Goal: Use online tool/utility: Utilize a website feature to perform a specific function

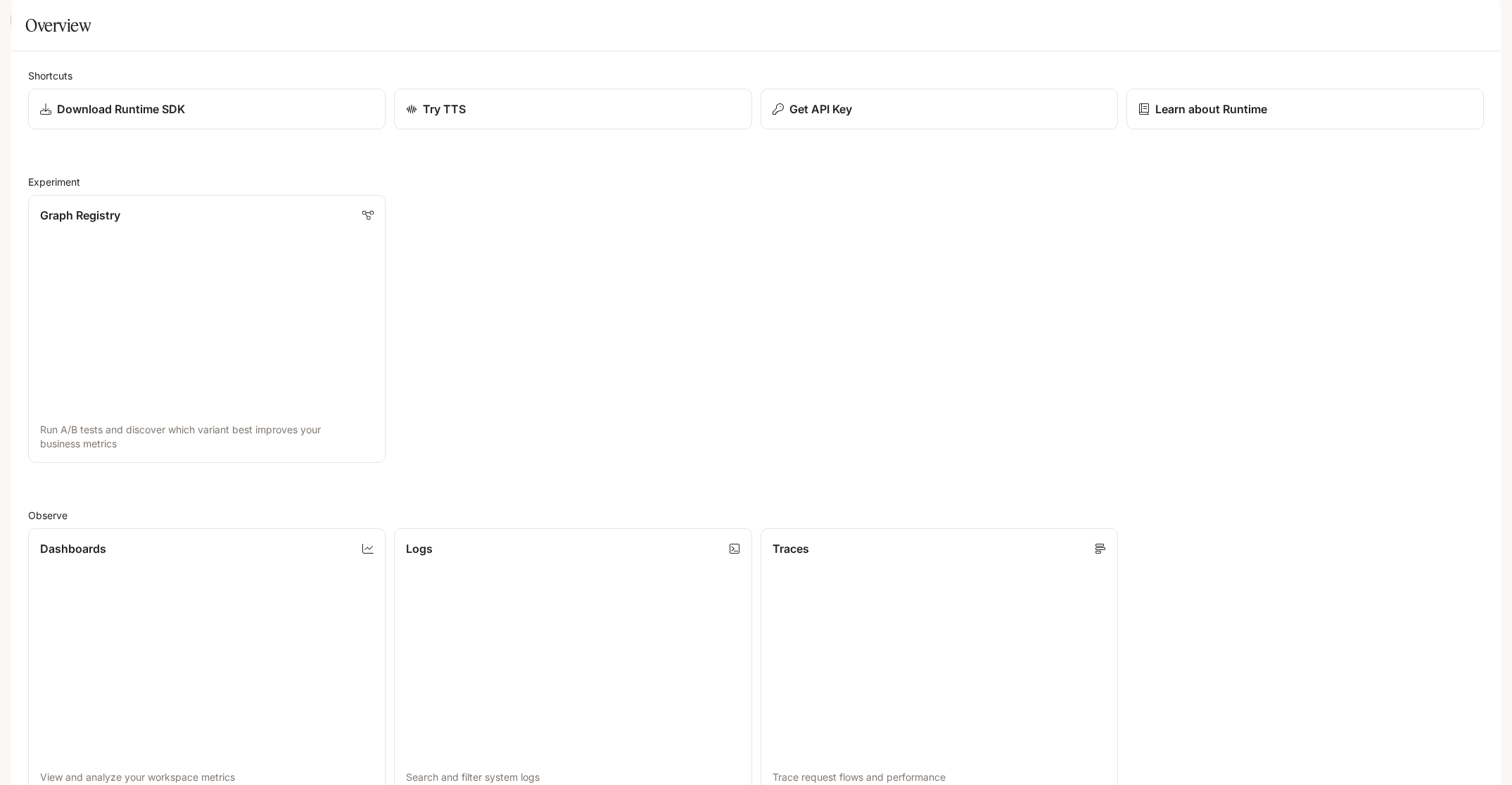
click at [24, 17] on icon "open drawer" at bounding box center [23, 19] width 14 height 14
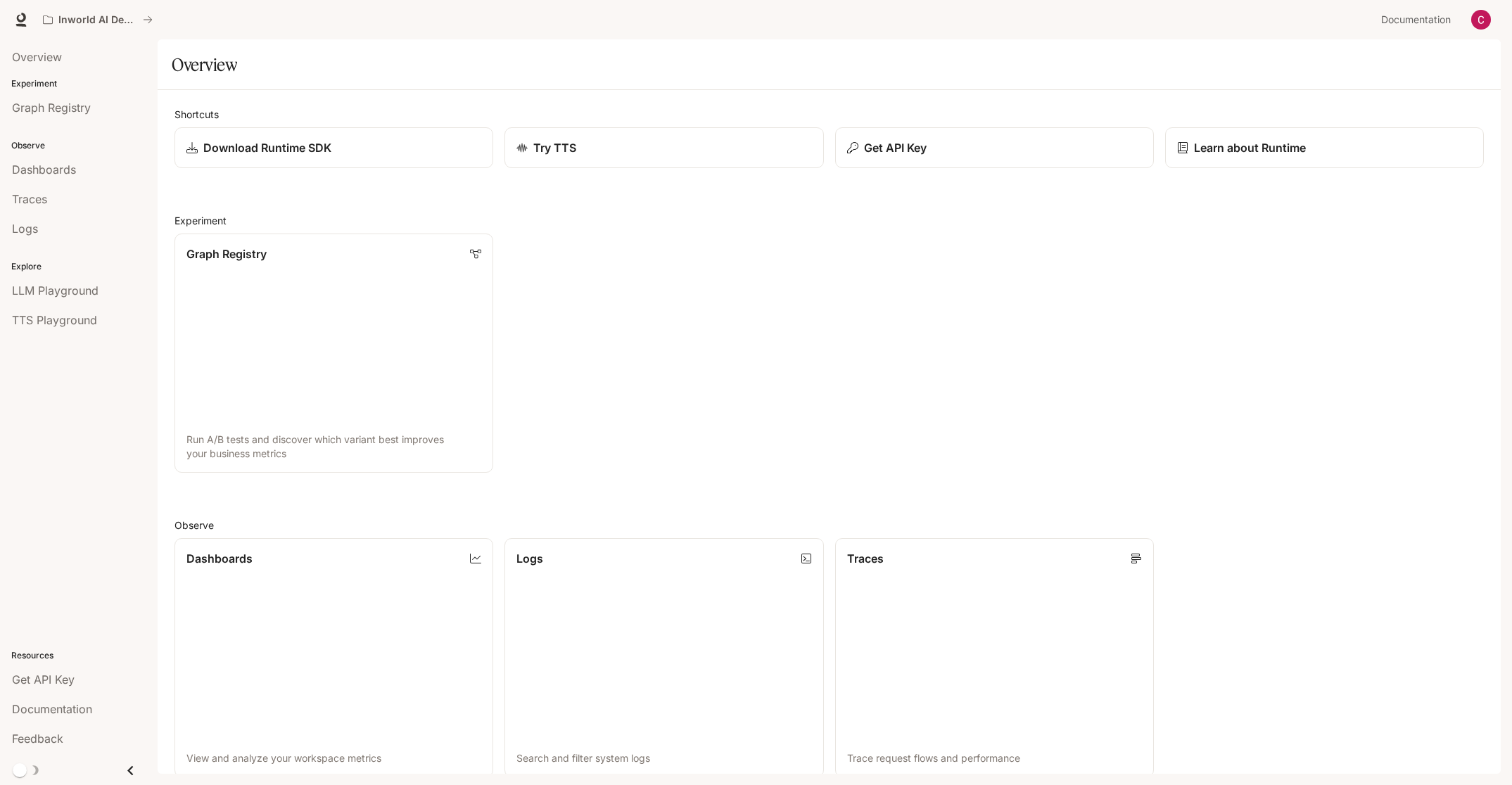
click at [128, 772] on icon "Close drawer" at bounding box center [130, 771] width 19 height 19
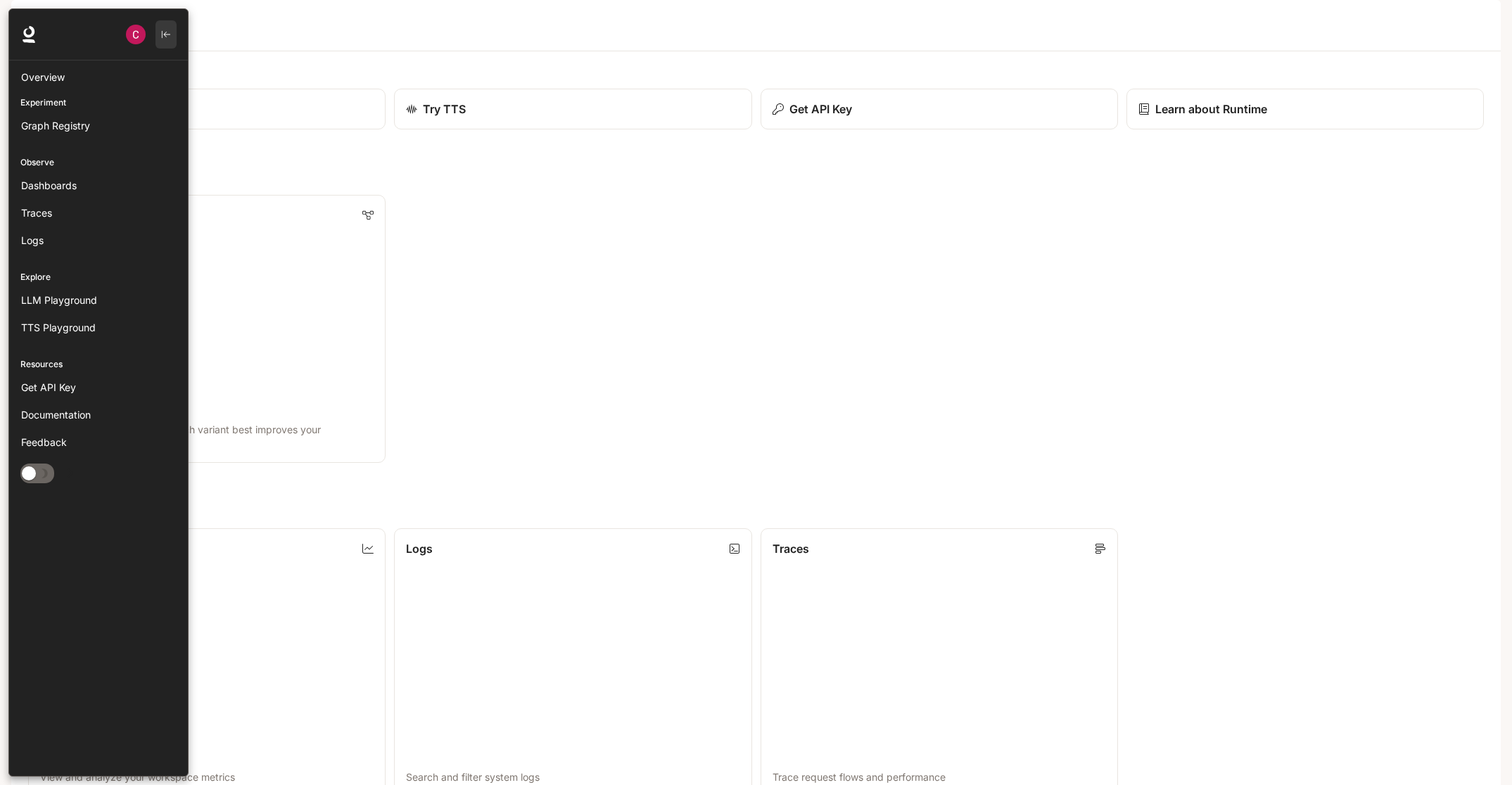
click at [164, 33] on icon "button" at bounding box center [166, 34] width 10 height 10
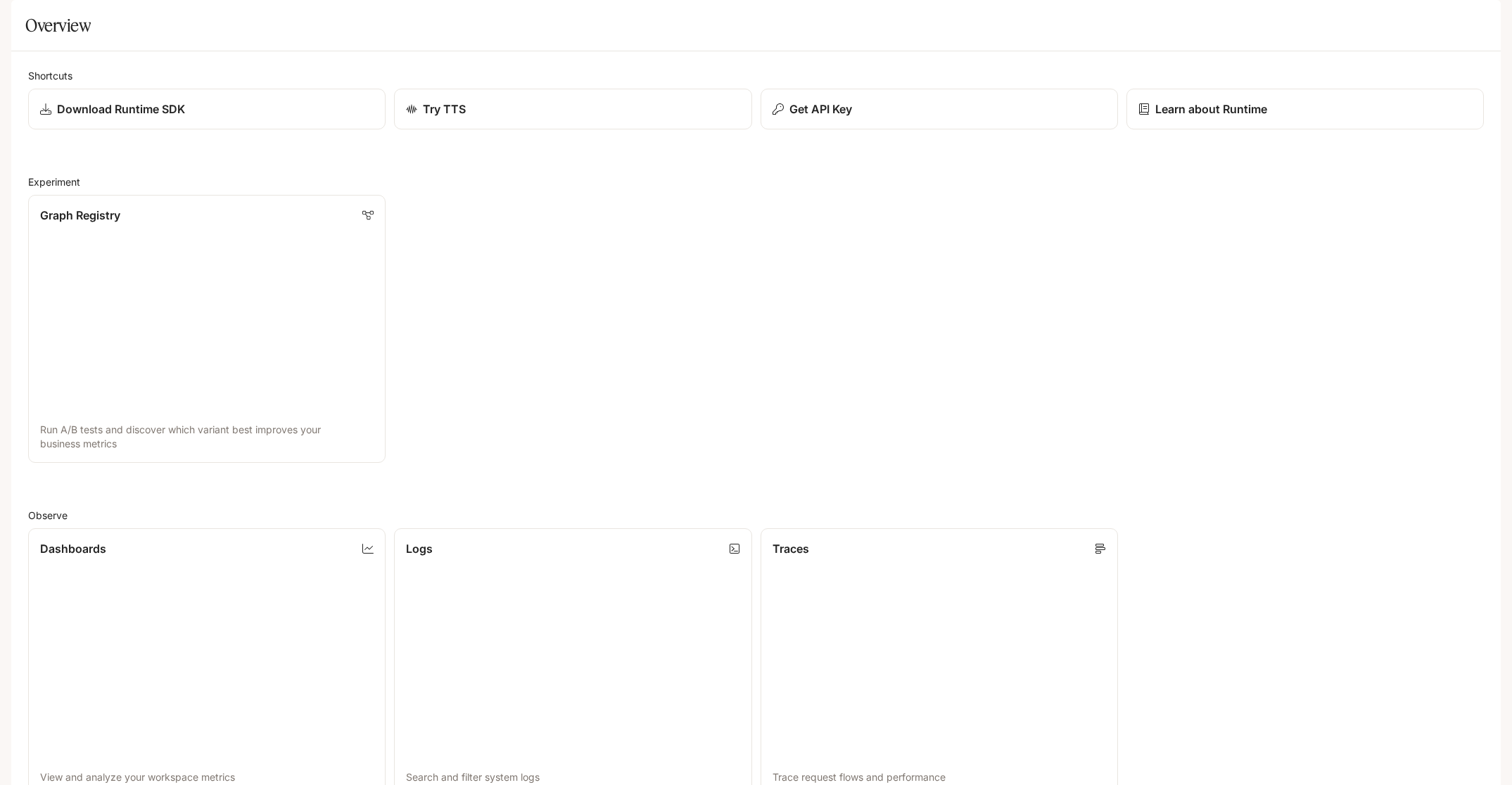
drag, startPoint x: 17, startPoint y: 18, endPoint x: 28, endPoint y: 31, distance: 17.0
click at [17, 18] on icon "open drawer" at bounding box center [23, 19] width 14 height 14
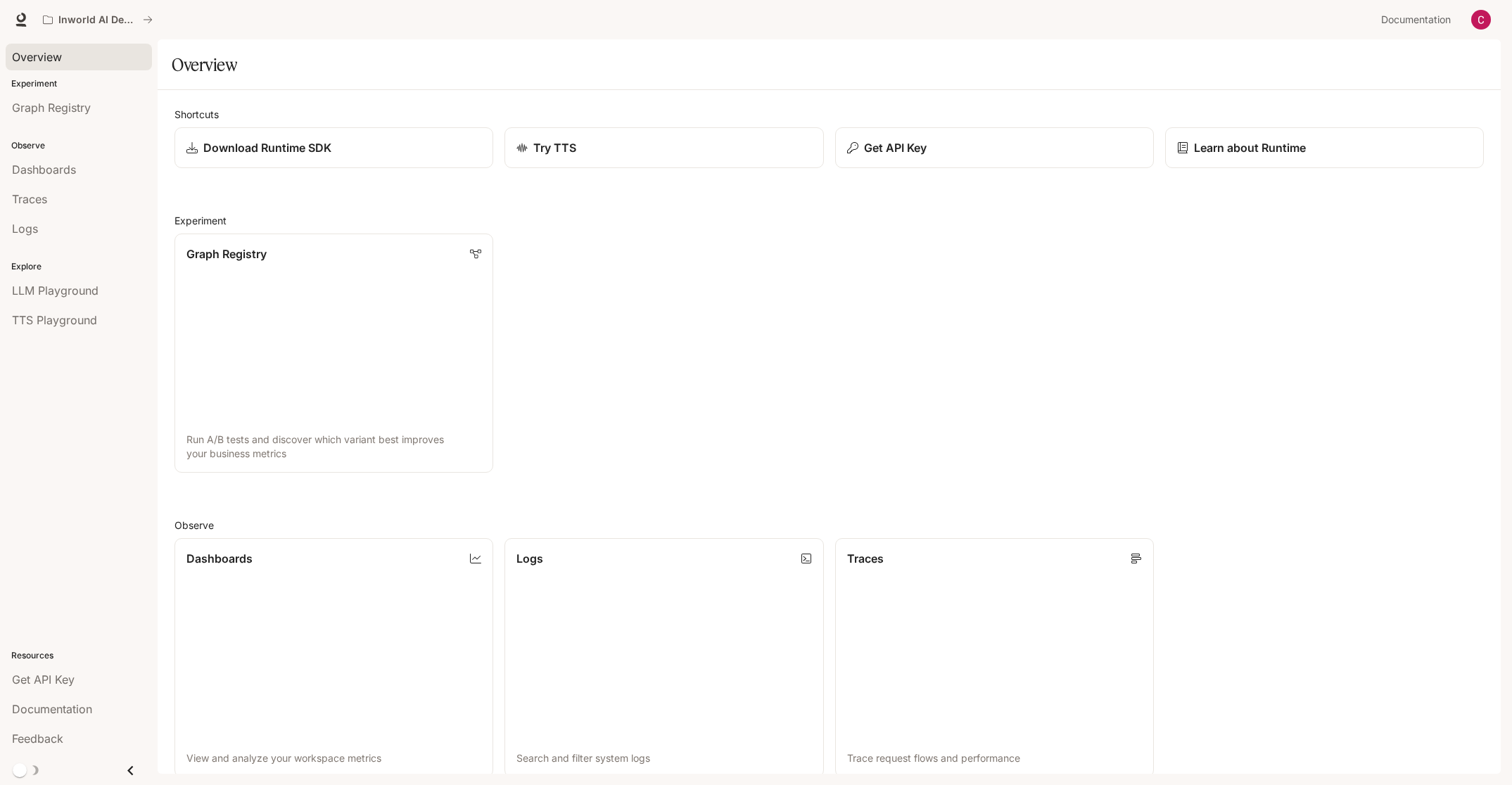
click at [53, 54] on span "Overview" at bounding box center [37, 57] width 50 height 17
click at [64, 118] on link "Graph Registry" at bounding box center [78, 108] width 146 height 27
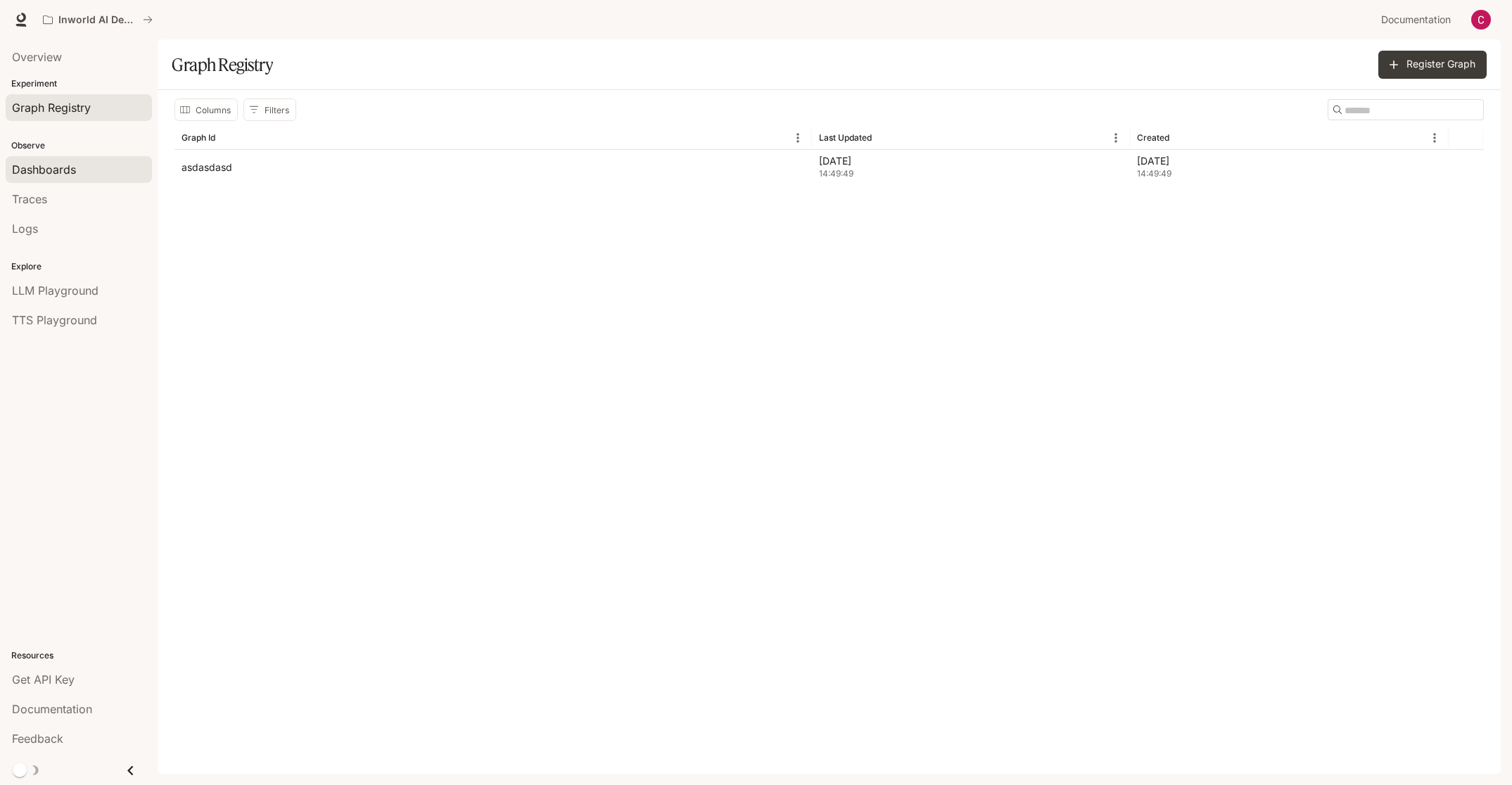
click at [72, 168] on span "Dashboards" at bounding box center [43, 169] width 64 height 17
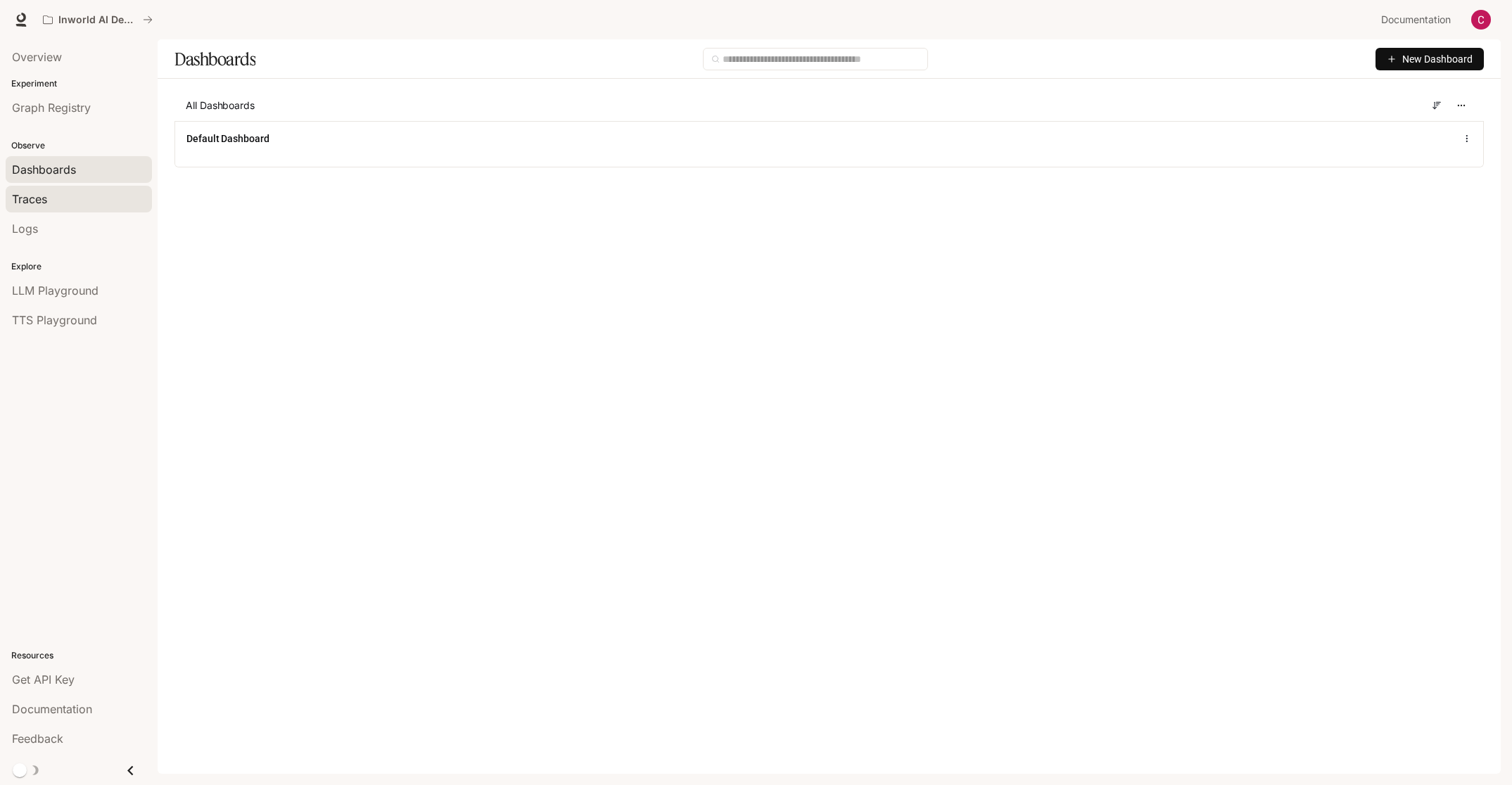
click at [80, 200] on div "Traces" at bounding box center [78, 199] width 133 height 17
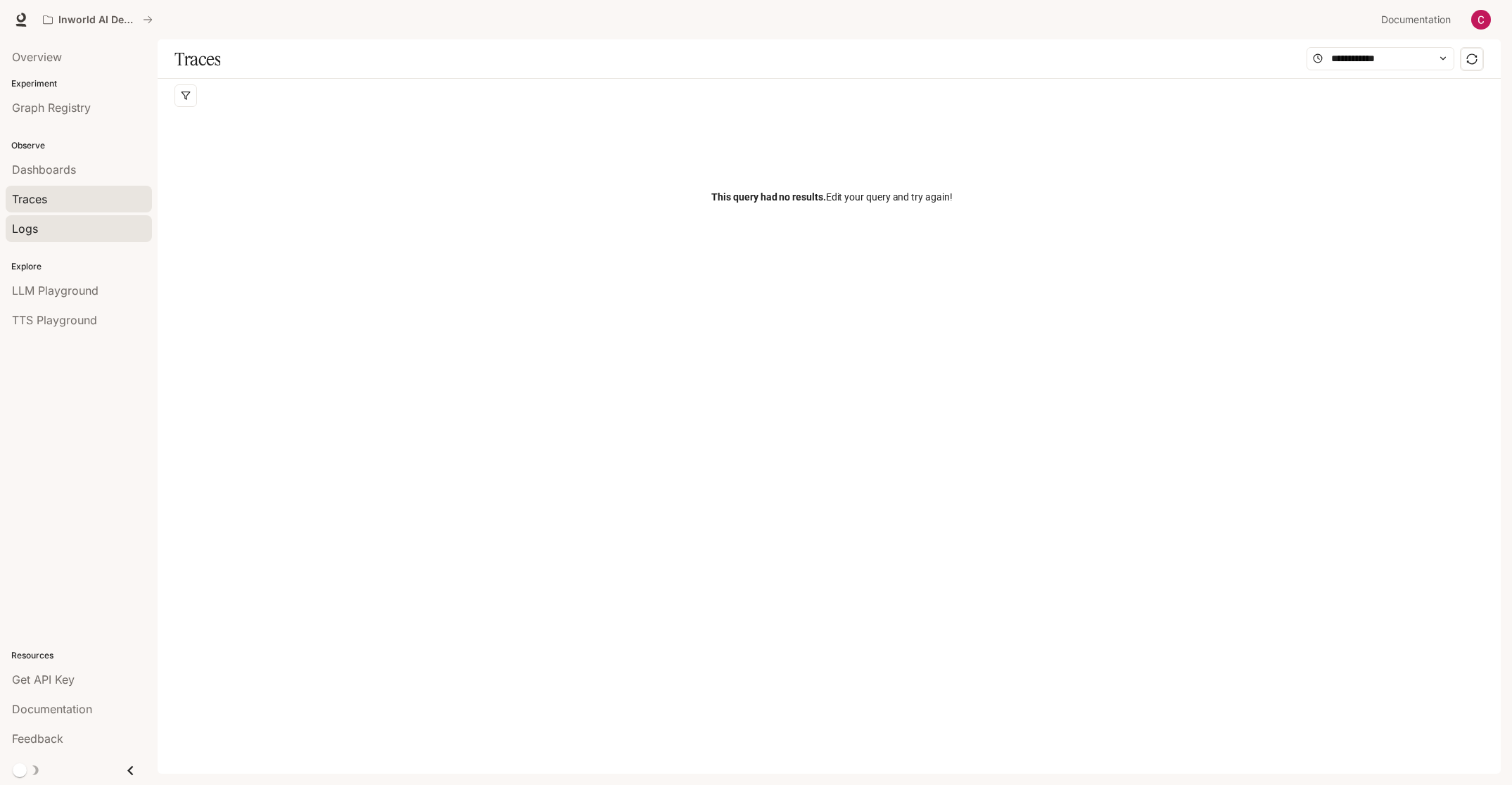
click at [83, 238] on link "Logs" at bounding box center [78, 229] width 146 height 27
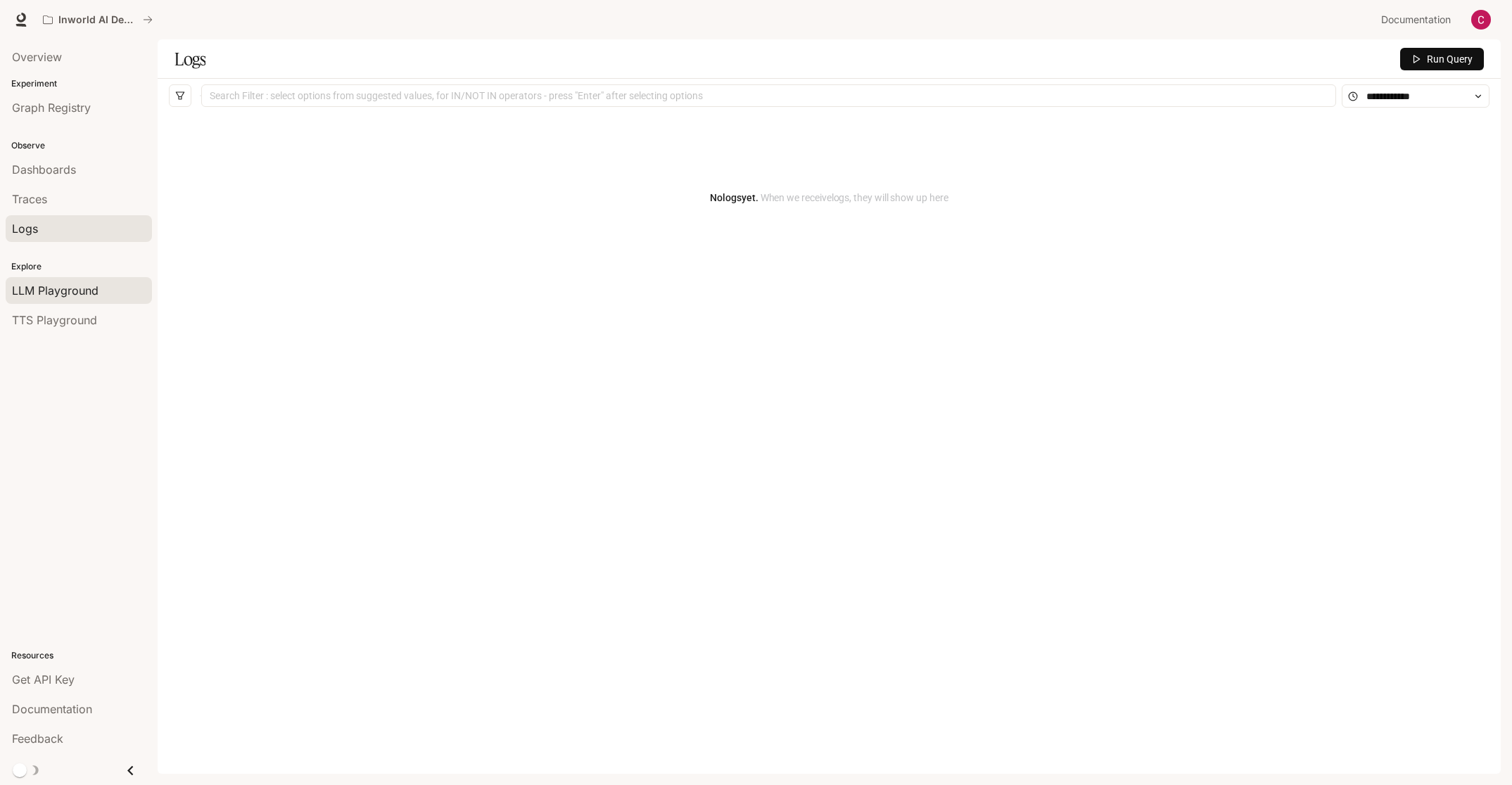
click at [79, 289] on span "LLM Playground" at bounding box center [55, 290] width 87 height 17
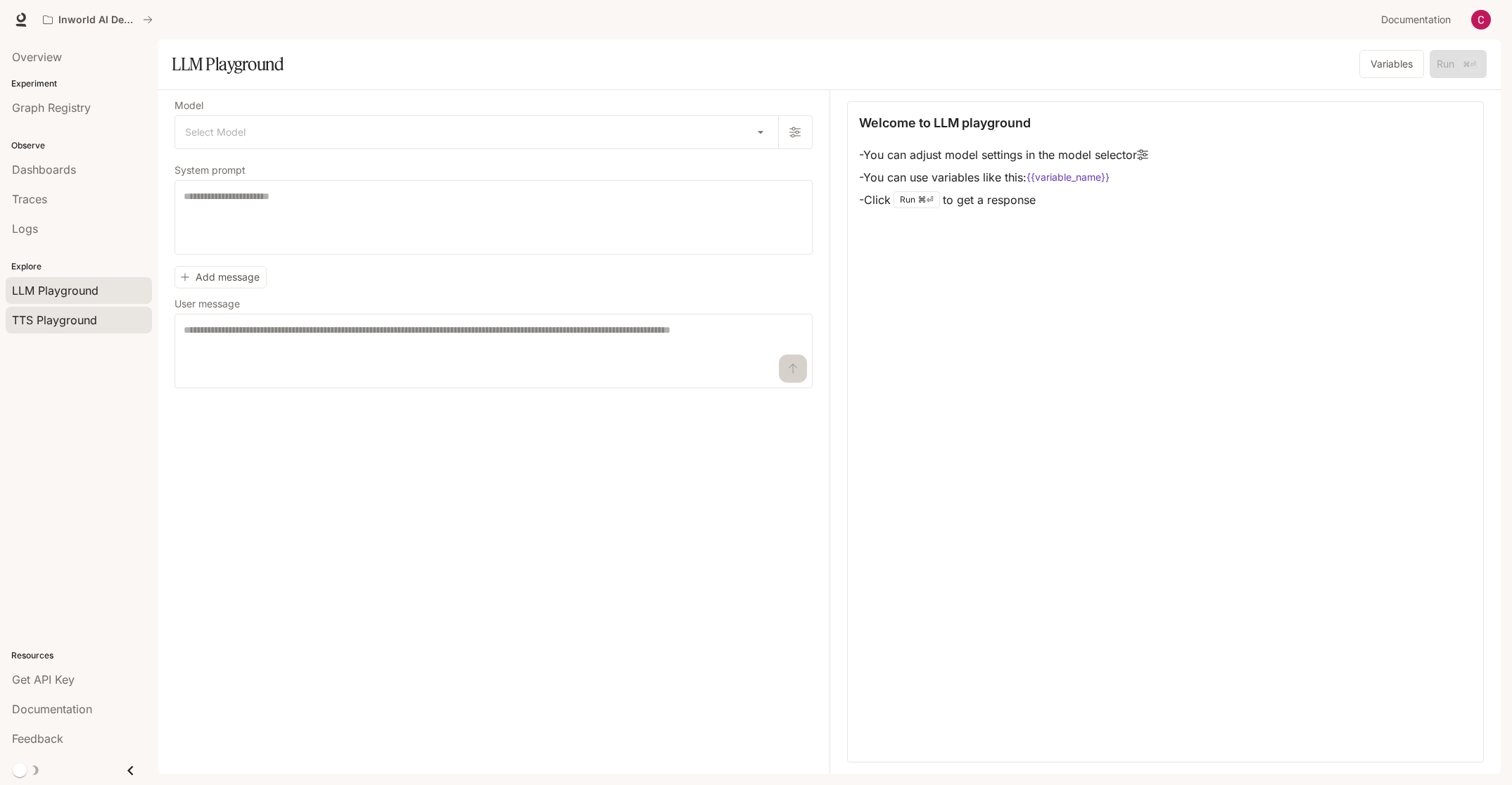
click at [75, 309] on link "TTS Playground" at bounding box center [78, 320] width 146 height 27
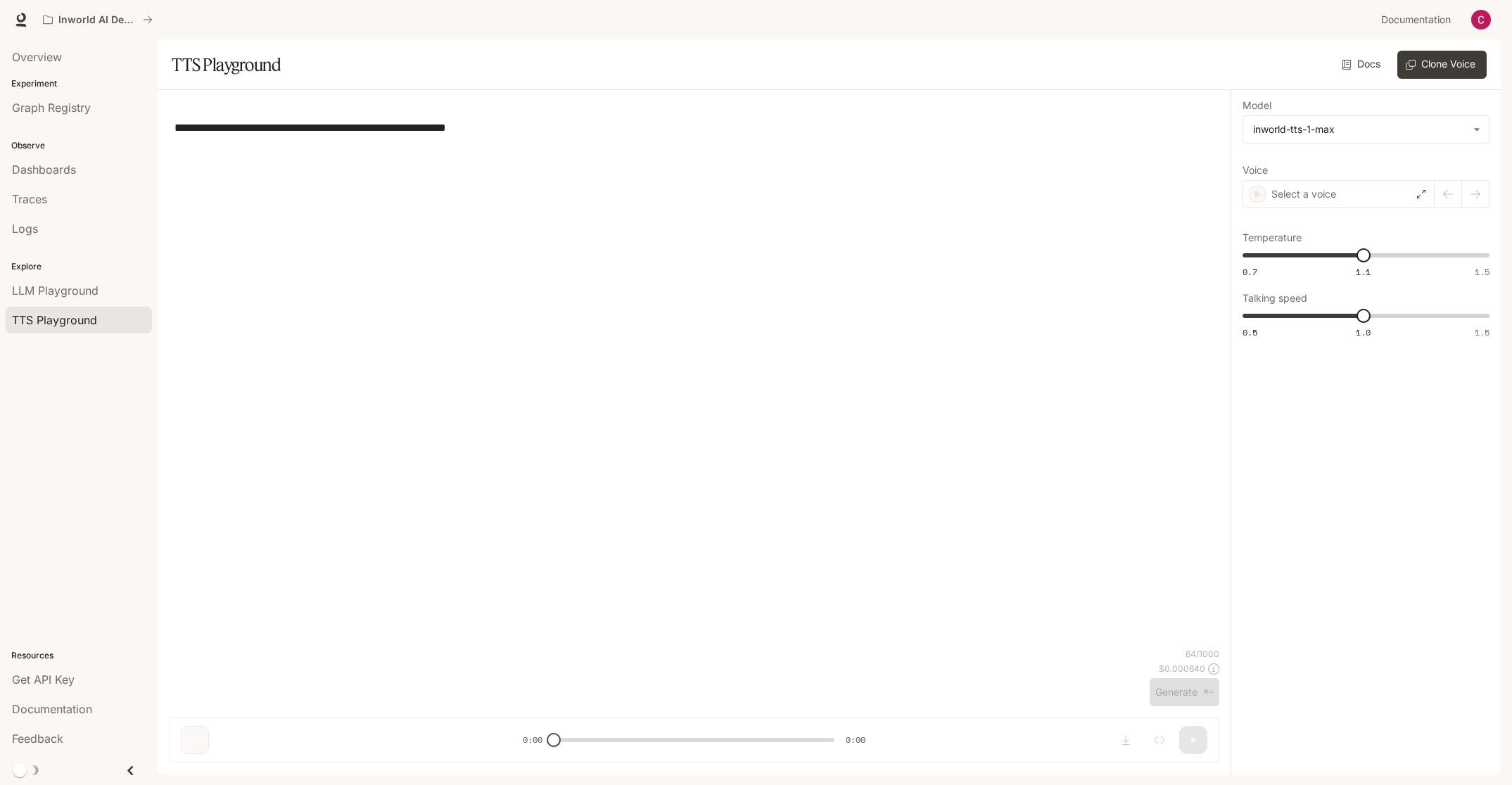
type textarea "**********"
type input "***"
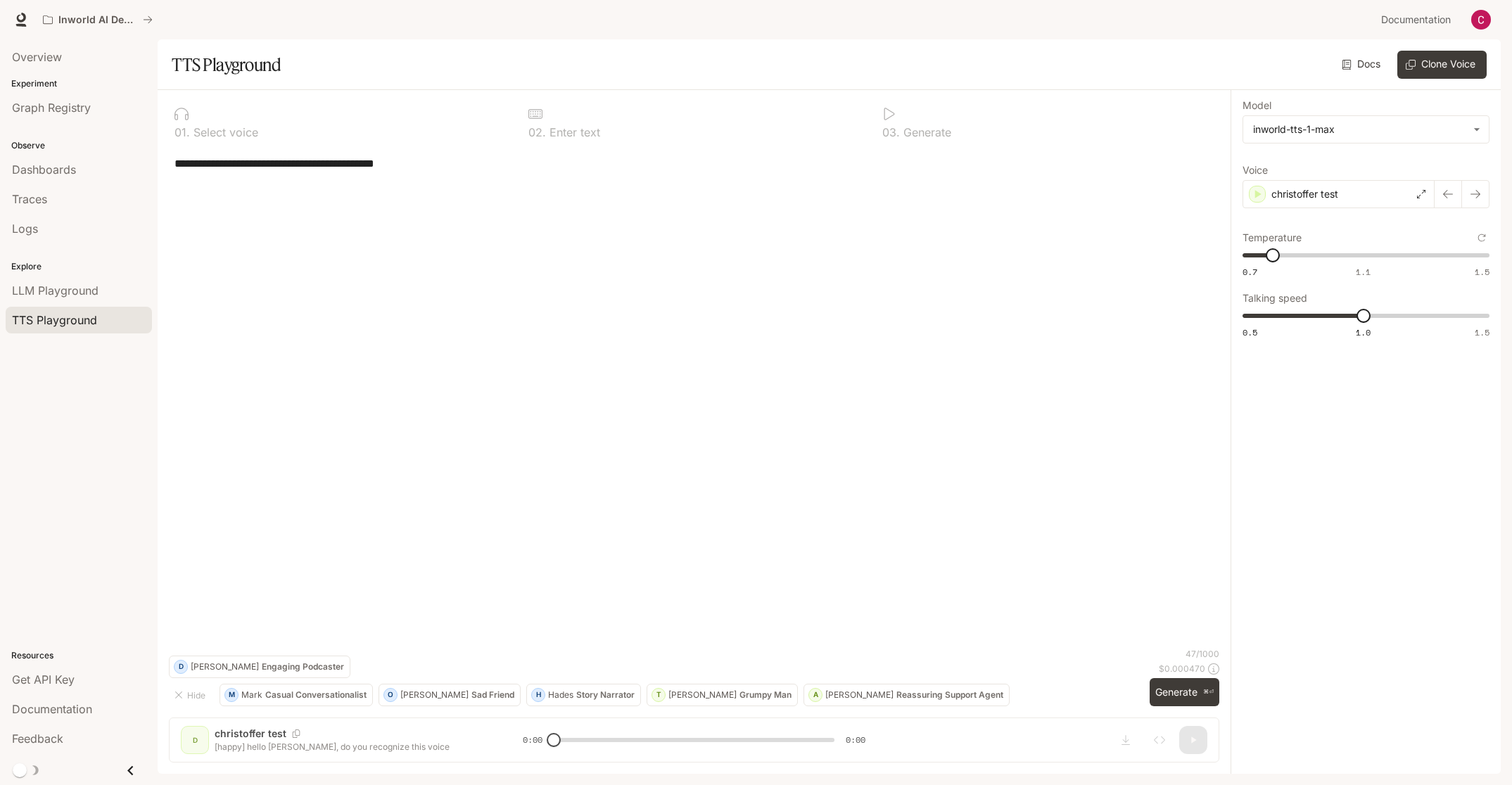
drag, startPoint x: 556, startPoint y: 740, endPoint x: 625, endPoint y: 743, distance: 69.1
click at [625, 743] on div "**********" at bounding box center [694, 432] width 1072 height 684
click at [1353, 194] on div "christoffer test" at bounding box center [1339, 194] width 192 height 28
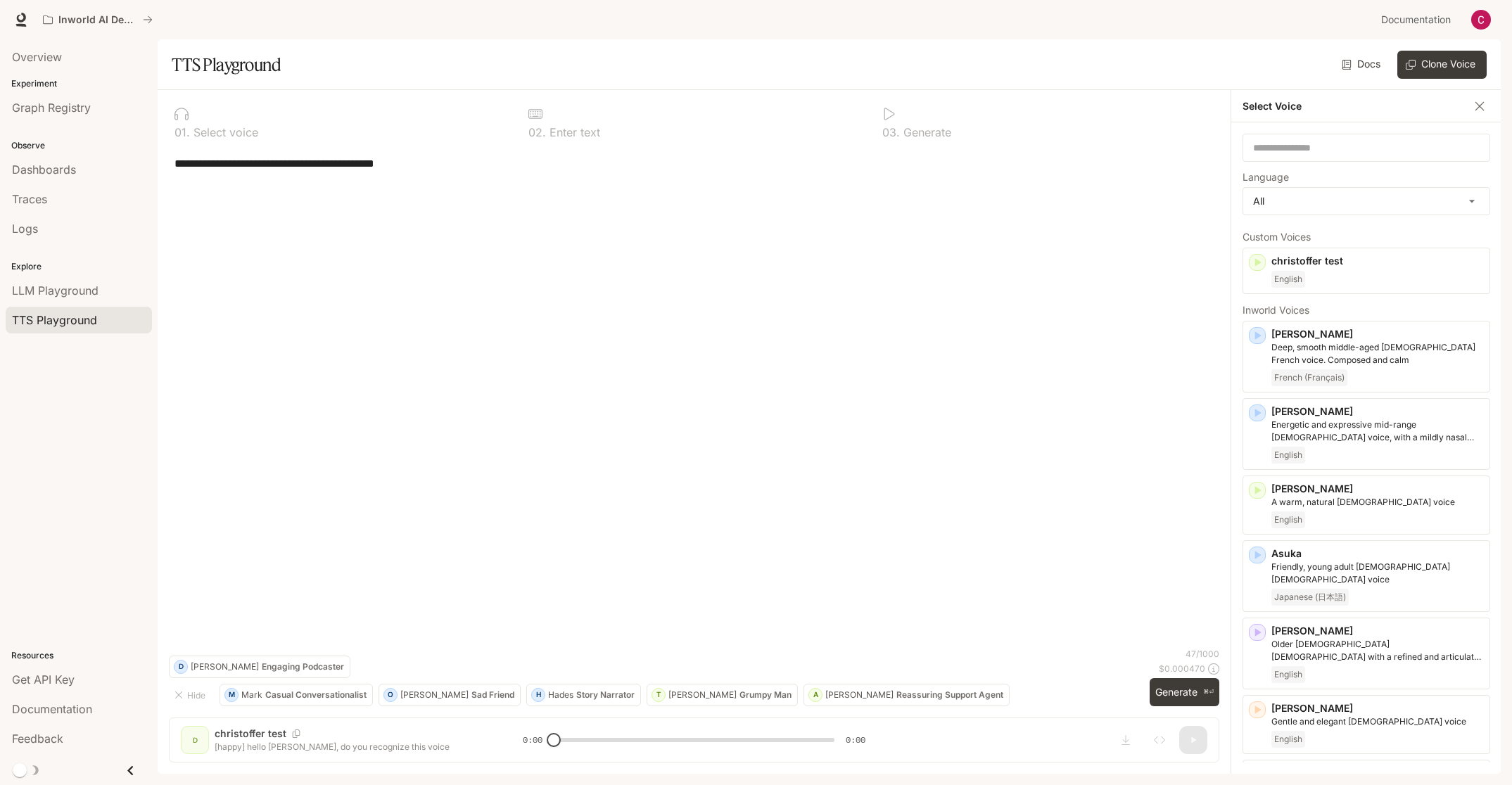
click at [1477, 101] on icon "button" at bounding box center [1479, 106] width 14 height 14
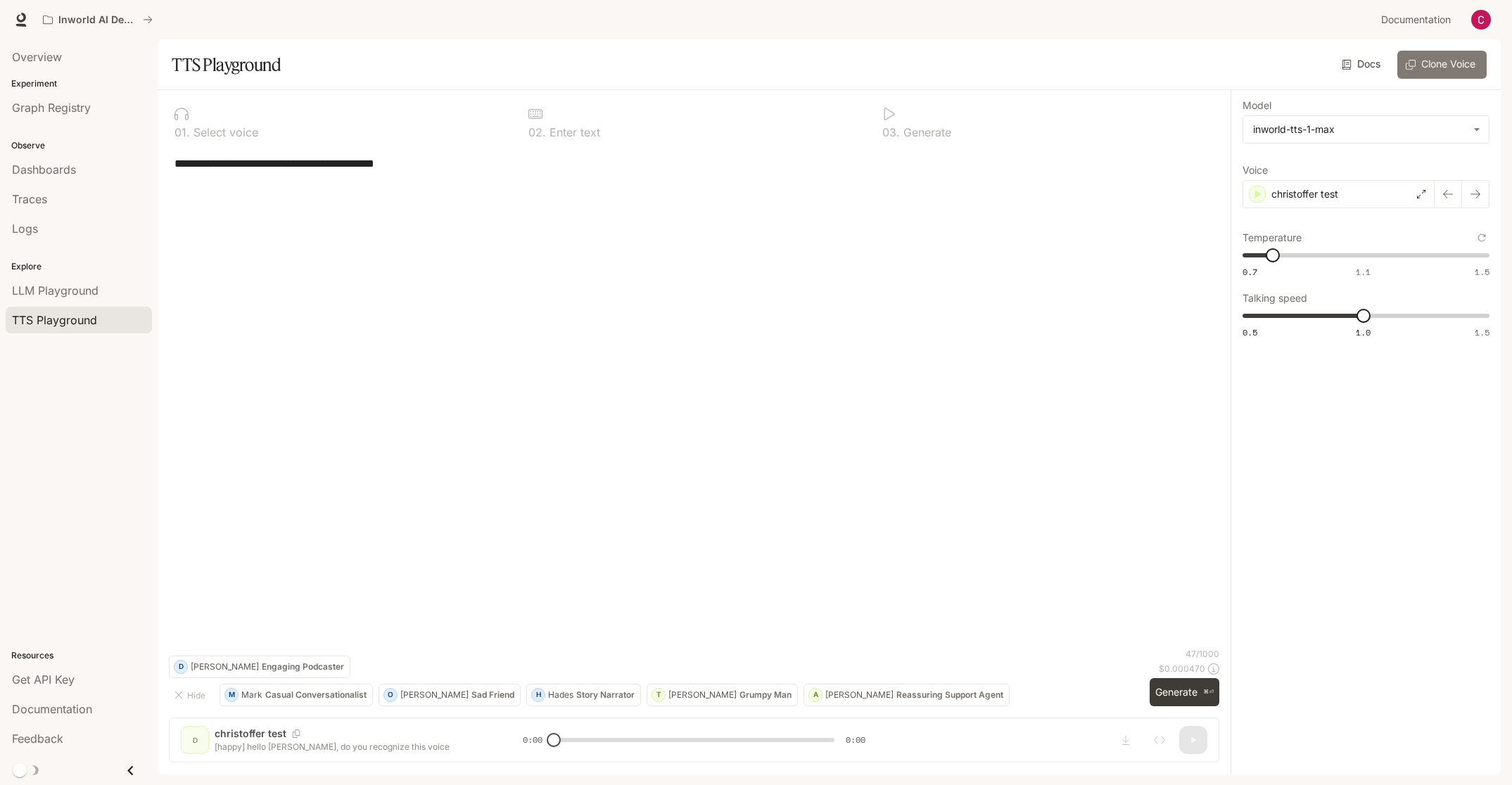
click at [1444, 66] on button "Clone Voice" at bounding box center [1441, 65] width 89 height 28
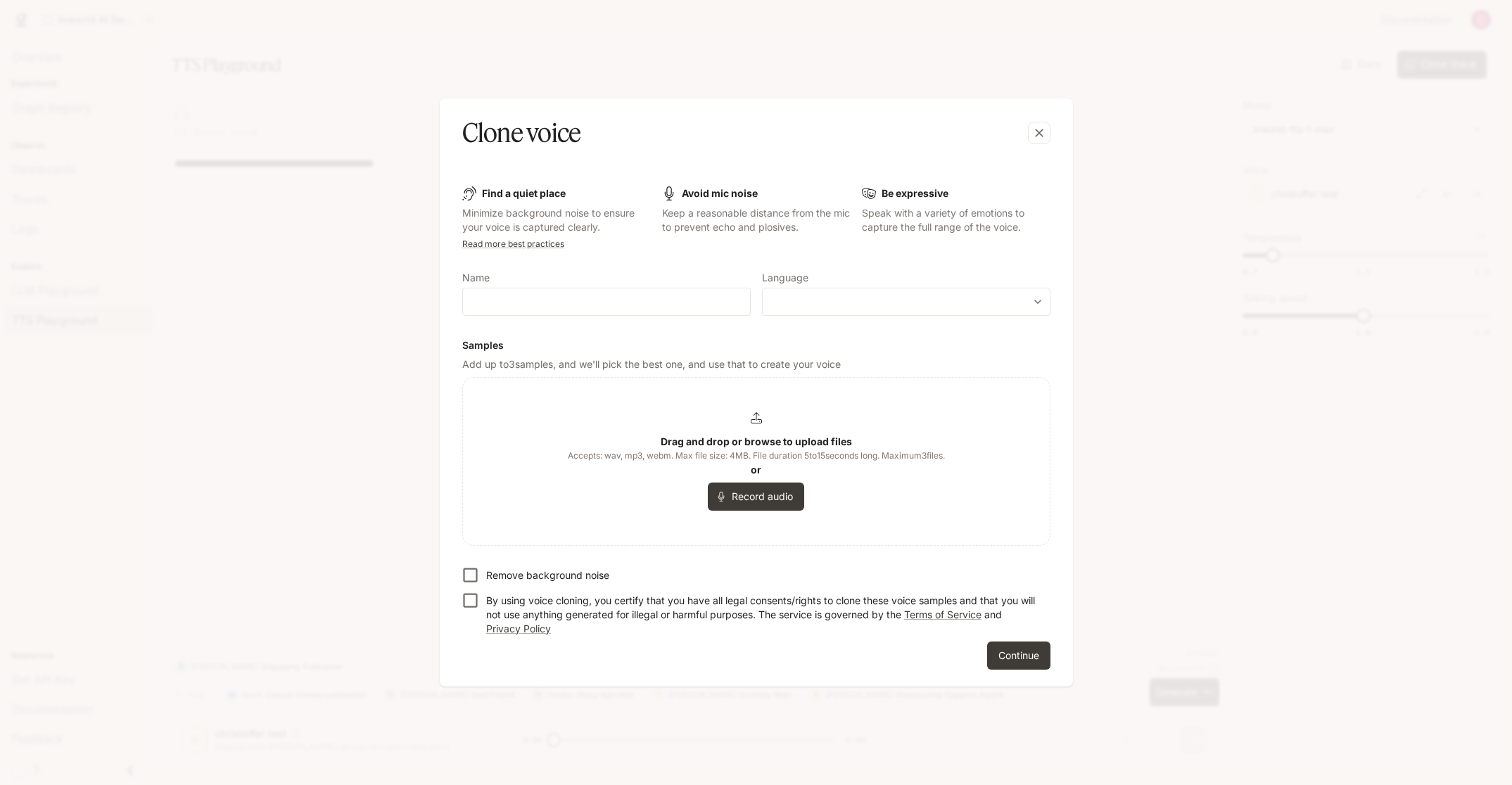
click at [1252, 195] on div "Clone voice Find a quiet place Minimize background noise to ensure your voice i…" at bounding box center [756, 392] width 1512 height 785
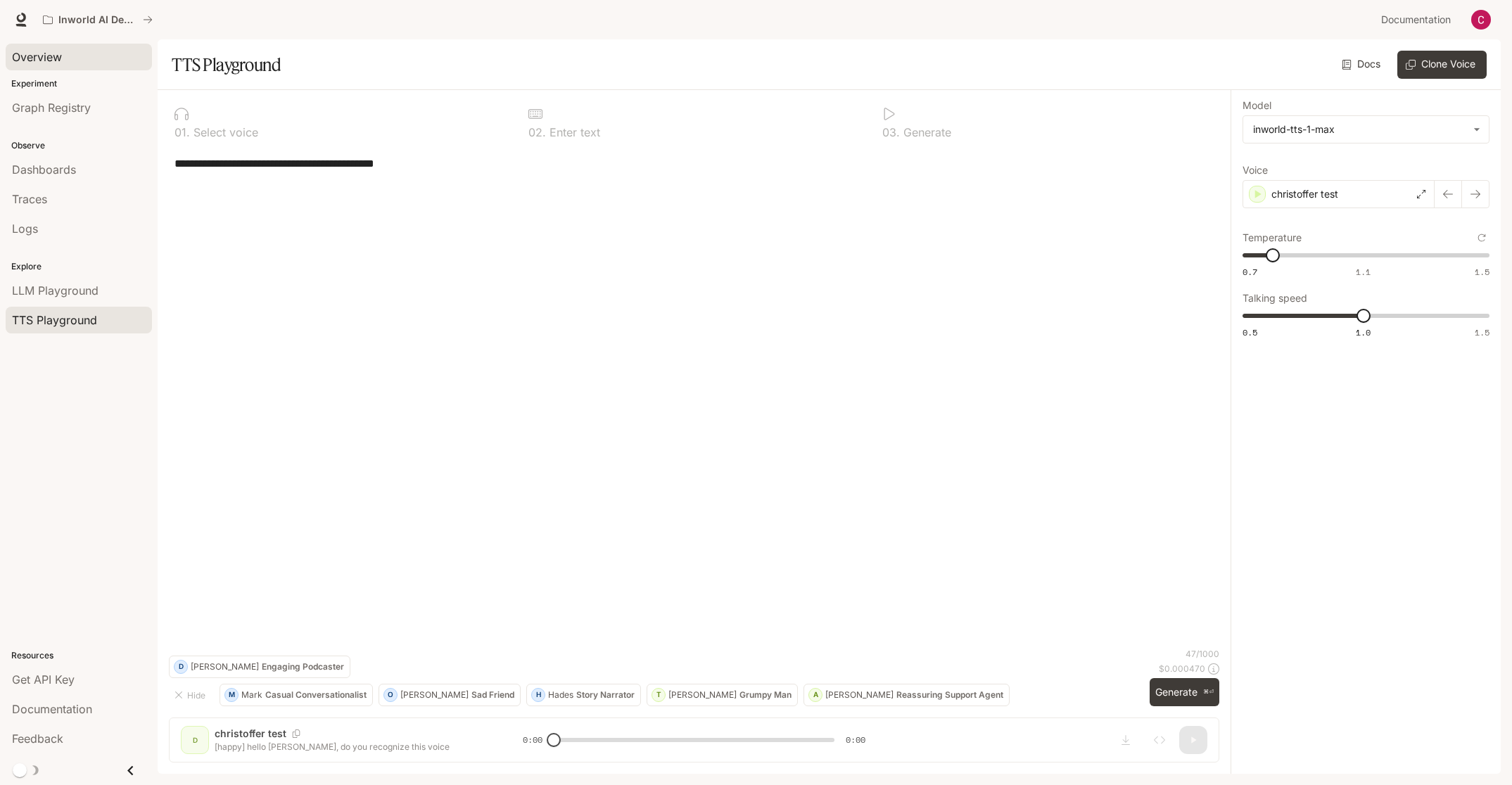
click at [59, 60] on span "Overview" at bounding box center [37, 57] width 50 height 17
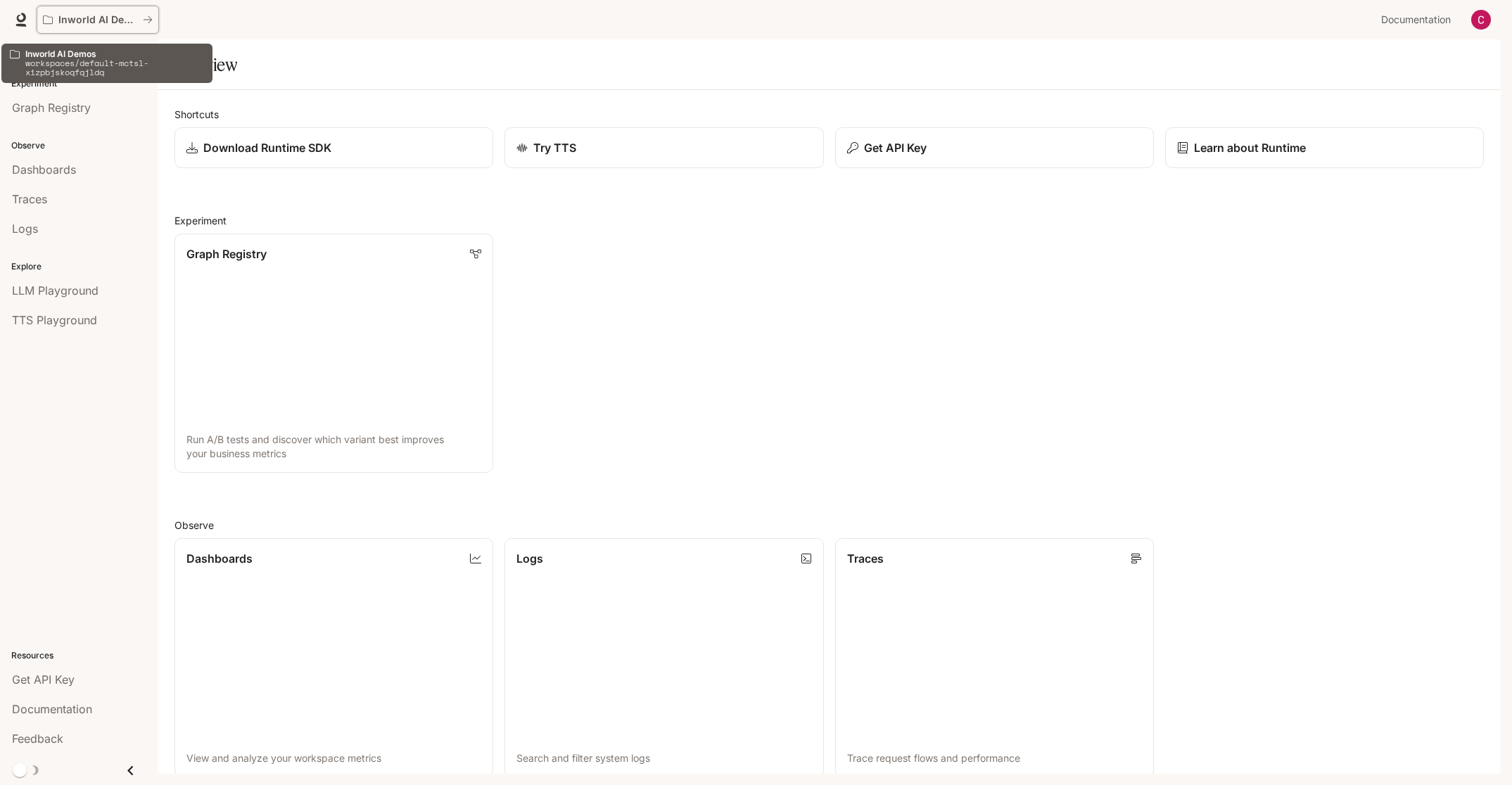
click at [105, 30] on button "Inworld AI Demos" at bounding box center [98, 20] width 123 height 28
click at [1252, 162] on link "Learn about Runtime" at bounding box center [1324, 148] width 322 height 42
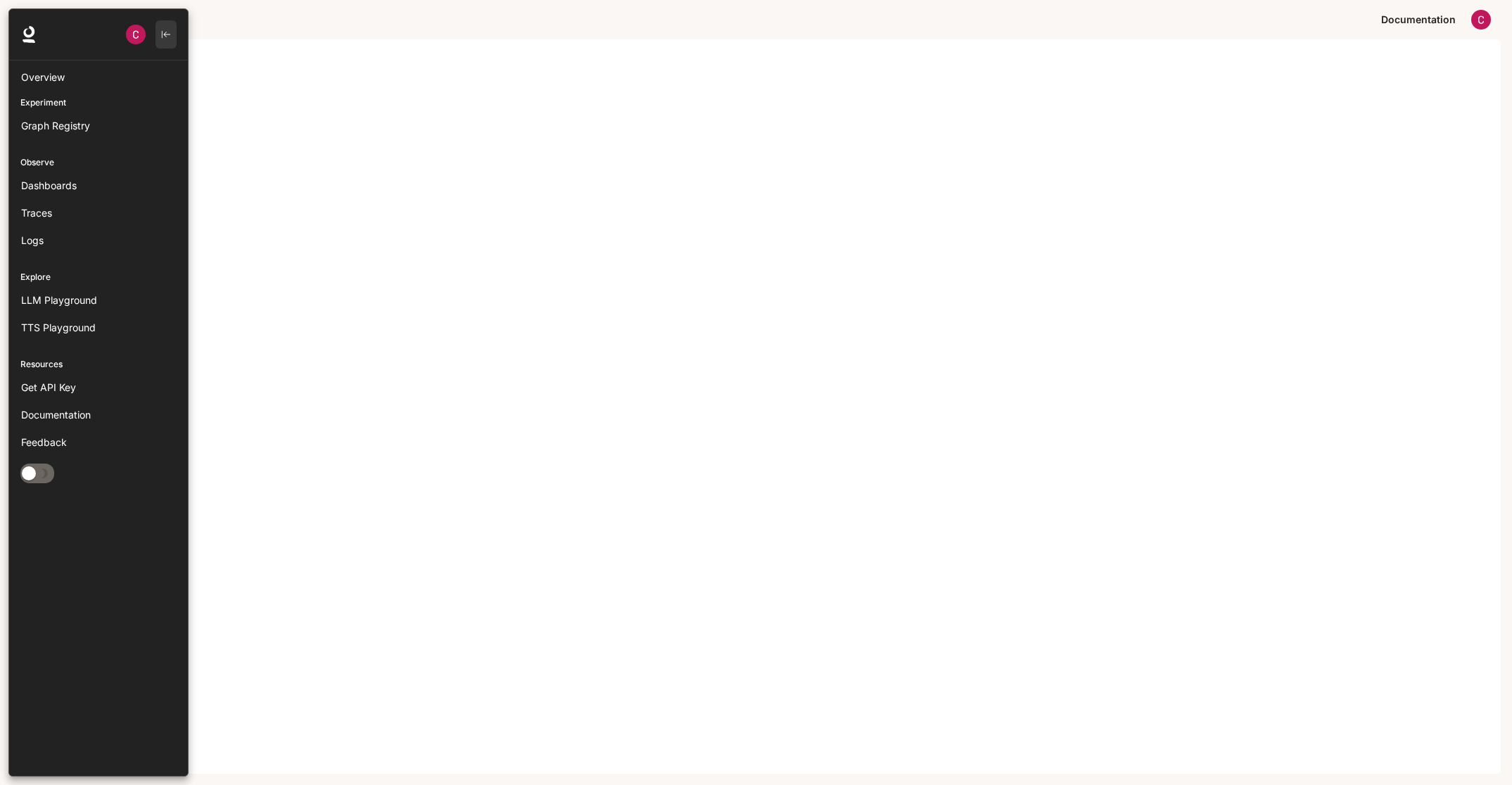
click at [170, 28] on button "button" at bounding box center [165, 34] width 21 height 28
click at [167, 30] on icon "button" at bounding box center [166, 34] width 10 height 10
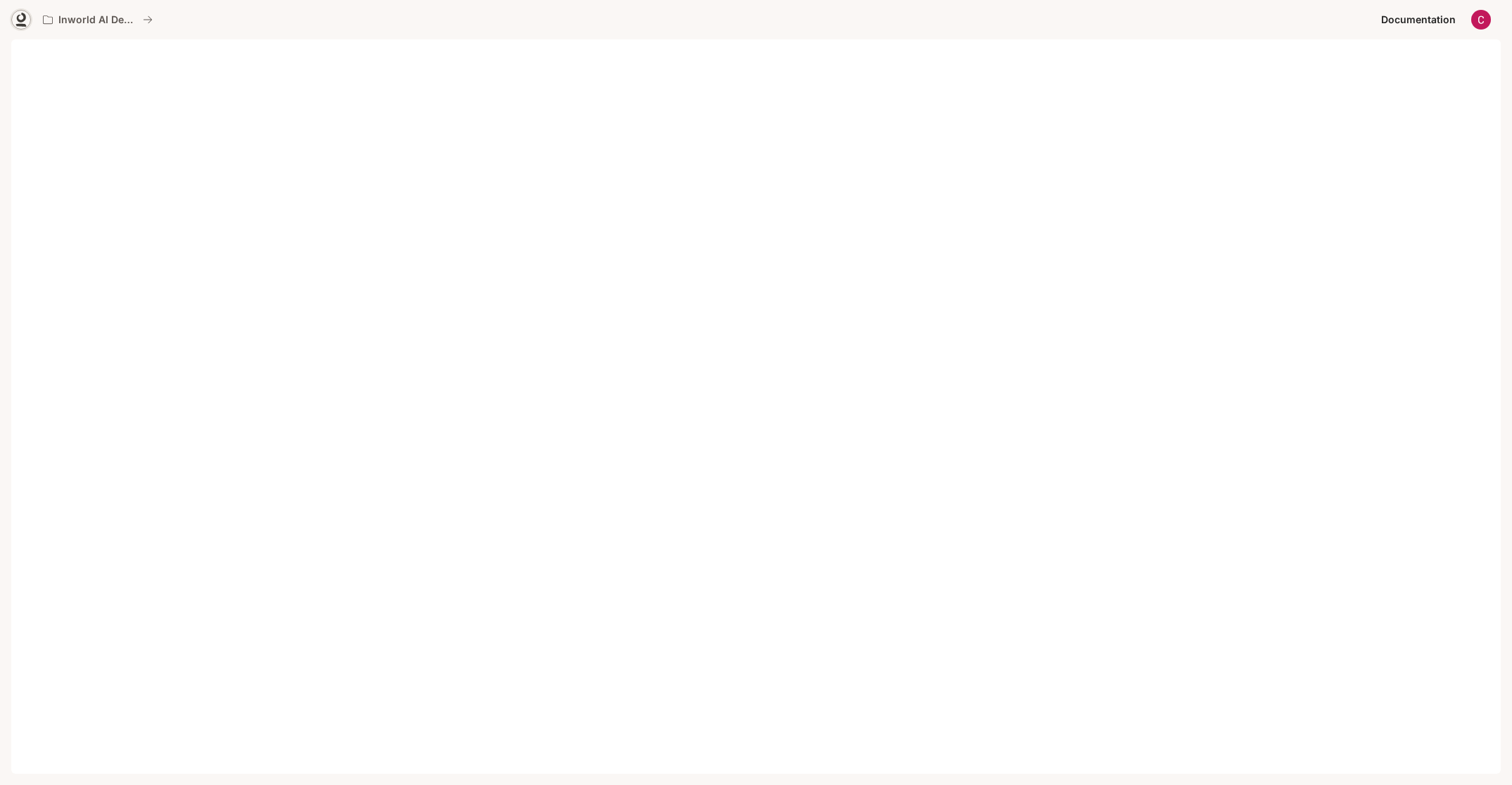
click at [21, 13] on icon at bounding box center [21, 19] width 14 height 14
